Goal: Information Seeking & Learning: Find contact information

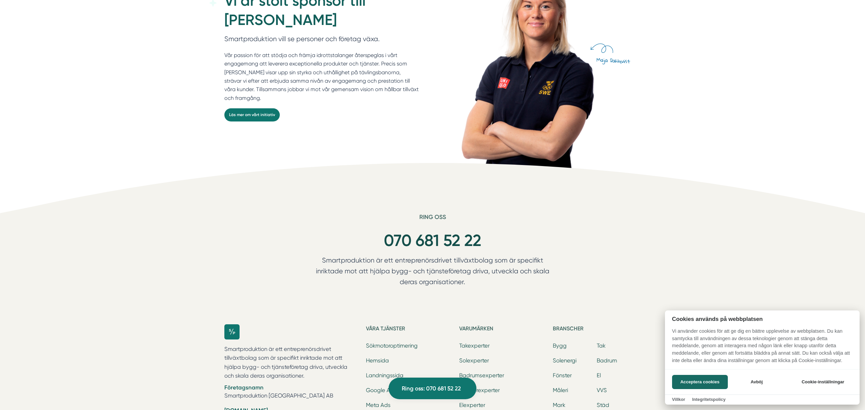
scroll to position [2058, 0]
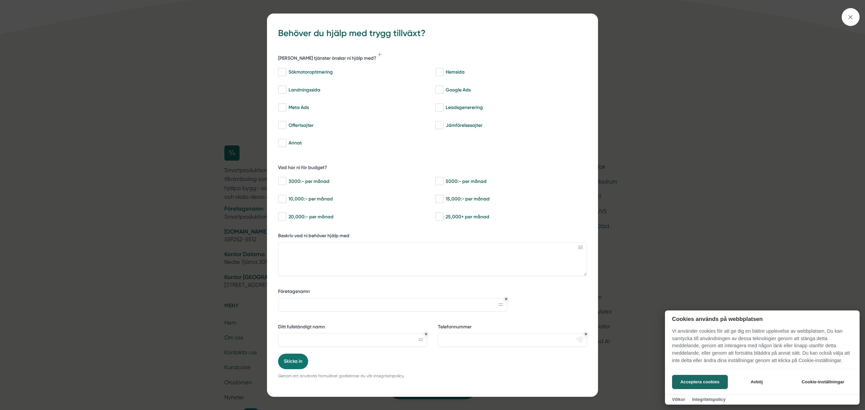
click at [185, 228] on div at bounding box center [432, 205] width 865 height 410
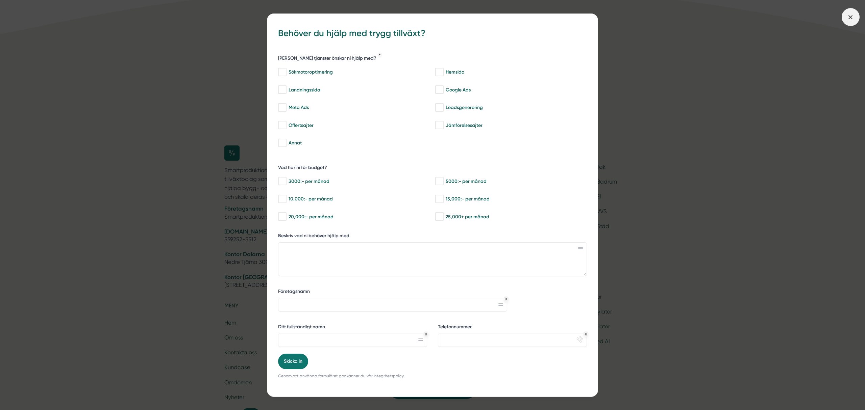
click at [846, 10] on span at bounding box center [850, 17] width 18 height 18
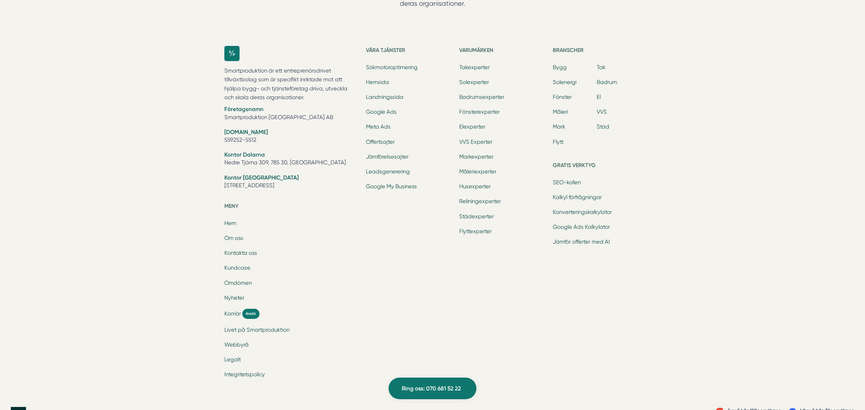
scroll to position [2180, 0]
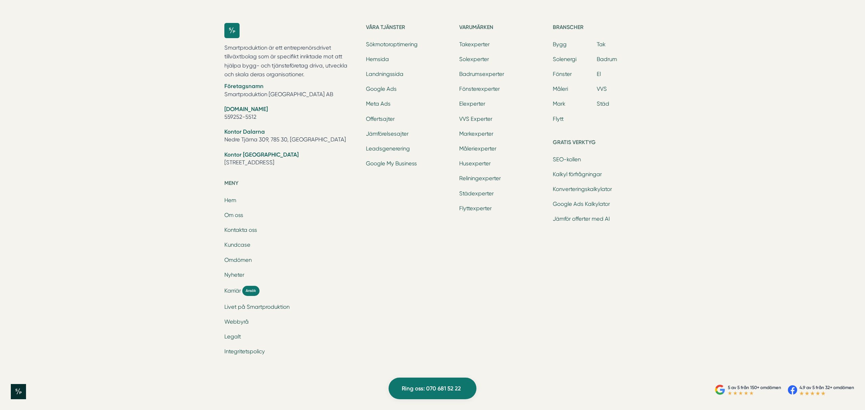
click at [303, 62] on p "Smartproduktion är ett entreprenörsdrivet tillväxtbolag som är specifikt inrikt…" at bounding box center [290, 62] width 133 height 36
click at [313, 80] on div "Smartproduktion är ett entreprenörsdrivet tillväxtbolag som är specifikt inrikt…" at bounding box center [290, 101] width 133 height 156
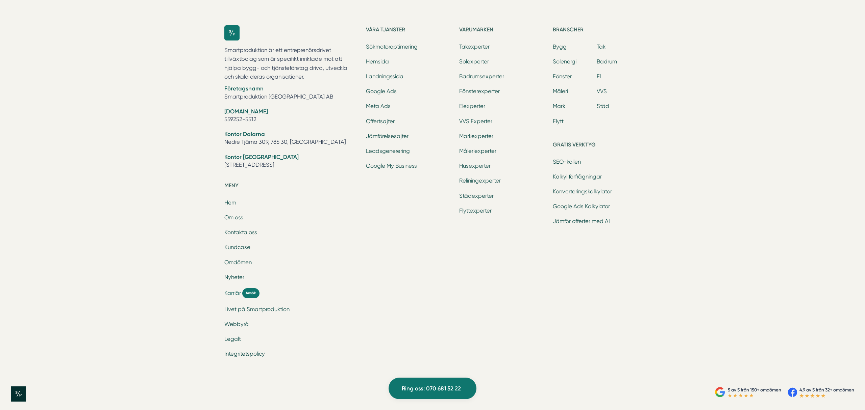
click at [230, 297] on span "Karriär" at bounding box center [232, 293] width 17 height 8
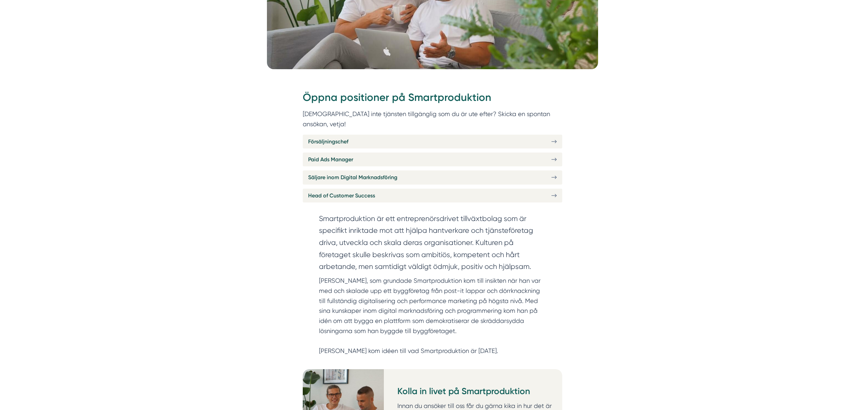
scroll to position [323, 0]
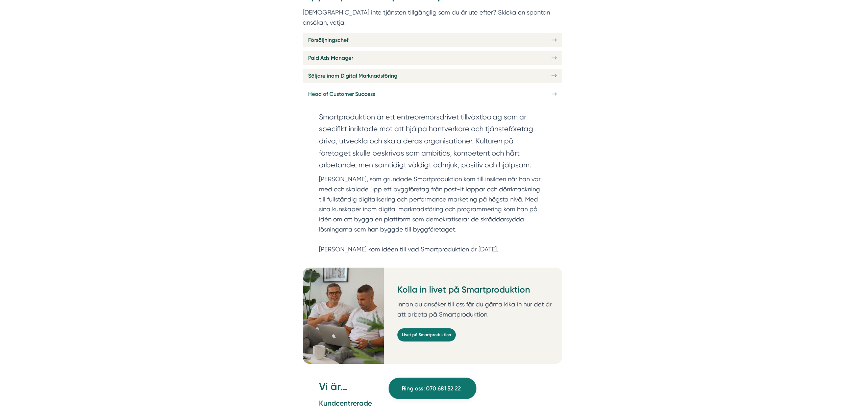
click at [536, 87] on link "Head of Customer Success" at bounding box center [432, 94] width 259 height 14
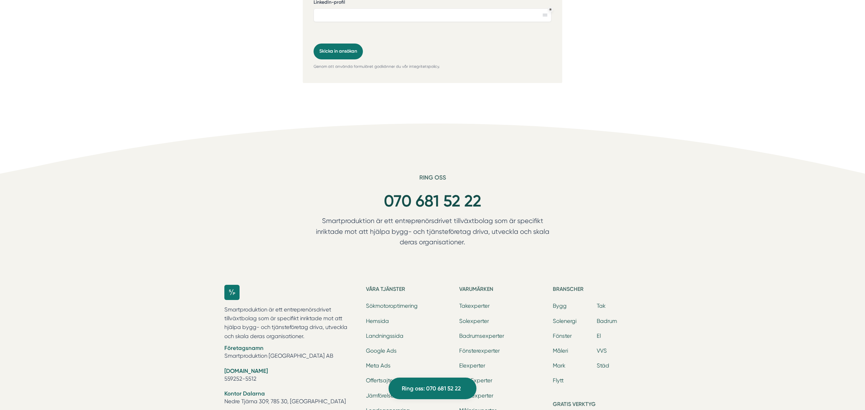
scroll to position [2133, 0]
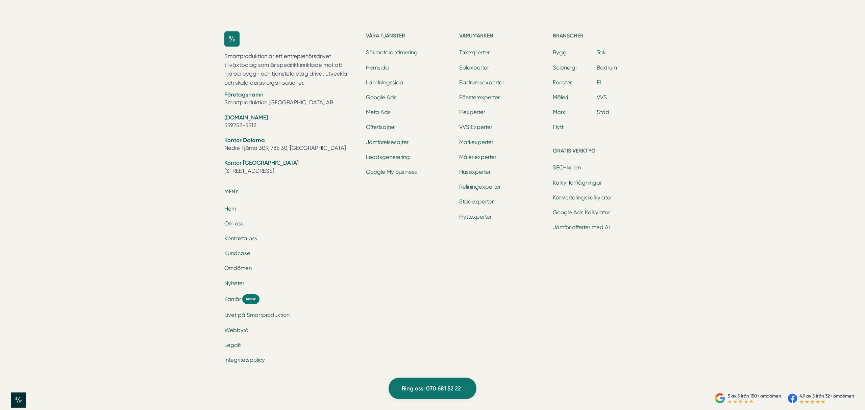
click at [295, 138] on li "Kontor Dalarna Nedre Tjärna 309, 785 30, Gagnef" at bounding box center [290, 144] width 133 height 17
copy ul "Nedre Tjärna 309, 785 30, [GEOGRAPHIC_DATA]"
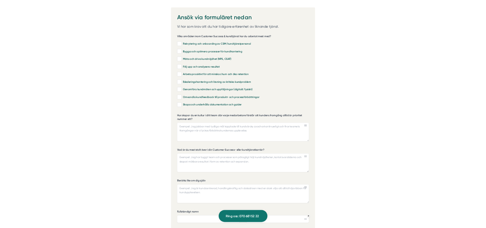
scroll to position [1378, 0]
